Goal: Obtain resource: Obtain resource

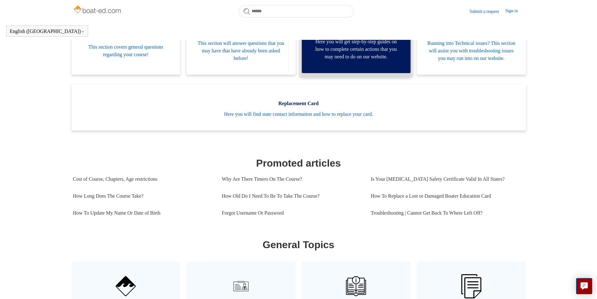
scroll to position [139, 0]
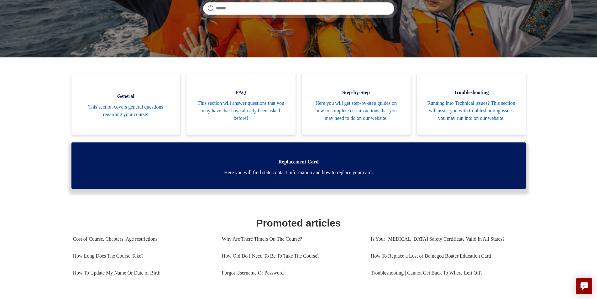
click at [274, 168] on link "Replacement Card Here you will find state contact information and how to replac…" at bounding box center [298, 165] width 455 height 46
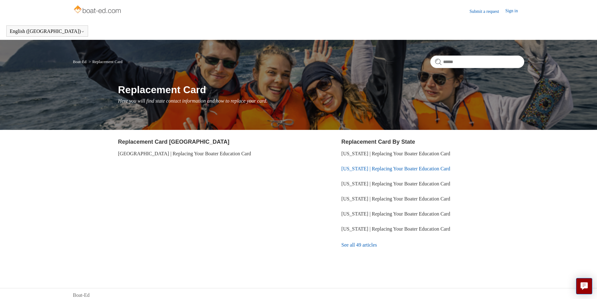
click at [365, 168] on link "[US_STATE] | Replacing Your Boater Education Card" at bounding box center [395, 168] width 109 height 5
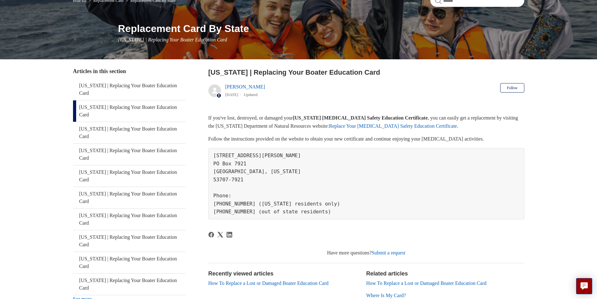
scroll to position [63, 0]
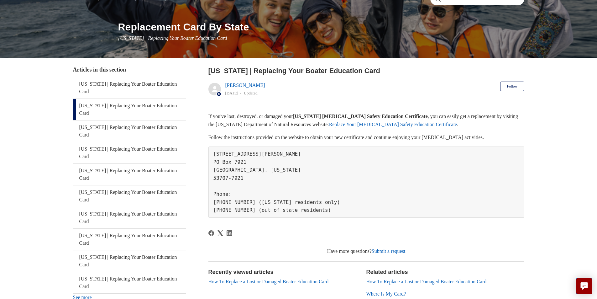
click at [389, 125] on link "Replace Your [MEDICAL_DATA] Safety Education Certificate" at bounding box center [393, 124] width 128 height 5
